Goal: Task Accomplishment & Management: Complete application form

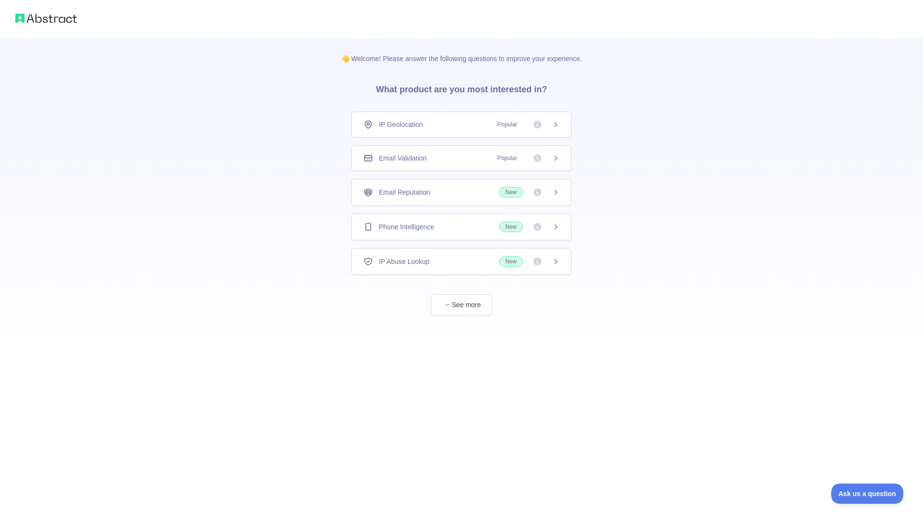
click at [555, 123] on icon at bounding box center [555, 124] width 2 height 4
click at [855, 493] on span "Ask us a question" at bounding box center [862, 492] width 72 height 7
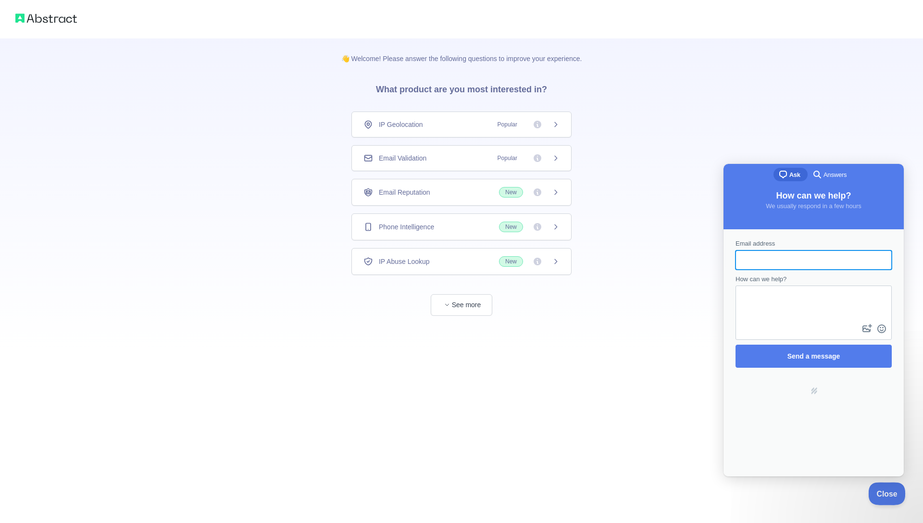
click at [884, 488] on button "Close" at bounding box center [884, 492] width 33 height 20
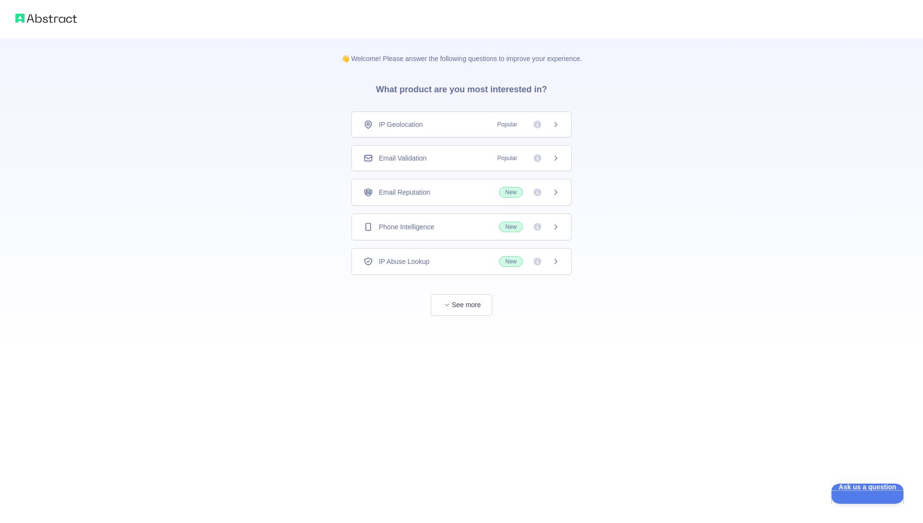
click at [752, 241] on div "👋 Welcome! Please answer the following questions to improve your experience. Wh…" at bounding box center [461, 177] width 923 height 354
